Goal: Information Seeking & Learning: Learn about a topic

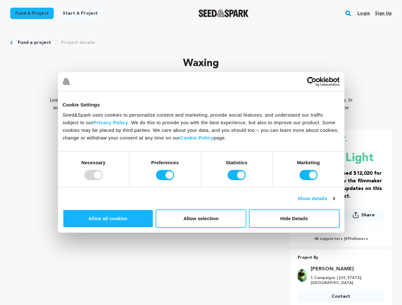
click at [102, 180] on div at bounding box center [93, 175] width 18 height 10
click at [174, 180] on input "Preferences" at bounding box center [165, 175] width 18 height 10
checkbox input "false"
click at [237, 180] on input "Statistics" at bounding box center [236, 175] width 18 height 10
click at [299, 180] on input "Marketing" at bounding box center [308, 175] width 18 height 10
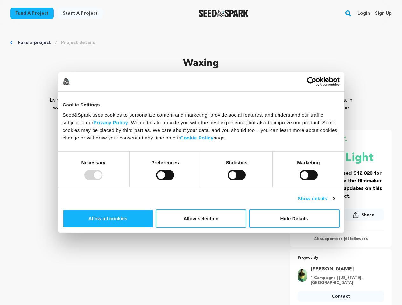
click at [334, 203] on link "Show details" at bounding box center [315, 199] width 37 height 8
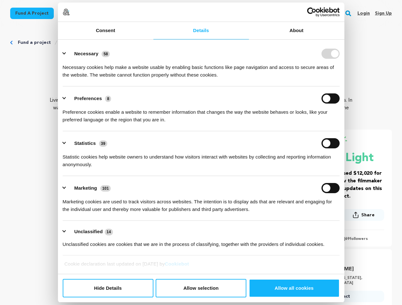
click at [344, 39] on link "About" at bounding box center [296, 30] width 95 height 17
click at [0, 0] on div "About Cookies are small text files that can be used by websites to make a user'…" at bounding box center [0, 0] width 0 height 0
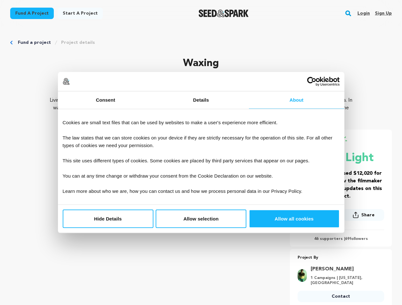
click at [351, 264] on div "Project By [PERSON_NAME] 1 Campaigns | [US_STATE], [GEOGRAPHIC_DATA] Contact Co…" at bounding box center [341, 279] width 102 height 51
